Goal: Information Seeking & Learning: Learn about a topic

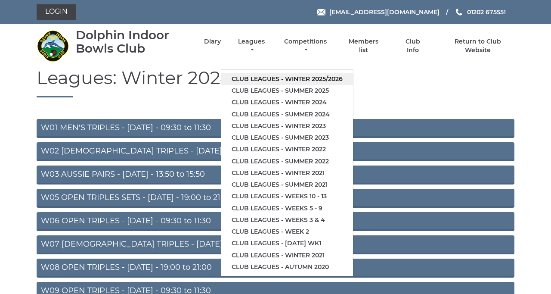
click at [353, 85] on link "Club leagues - Winter 2025/2026" at bounding box center [287, 79] width 132 height 12
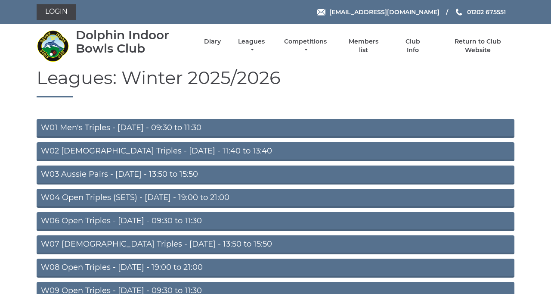
click at [374, 184] on link "W03 Aussie Pairs - [DATE] - 13:50 to 15:50" at bounding box center [276, 174] width 478 height 19
